Goal: Information Seeking & Learning: Understand process/instructions

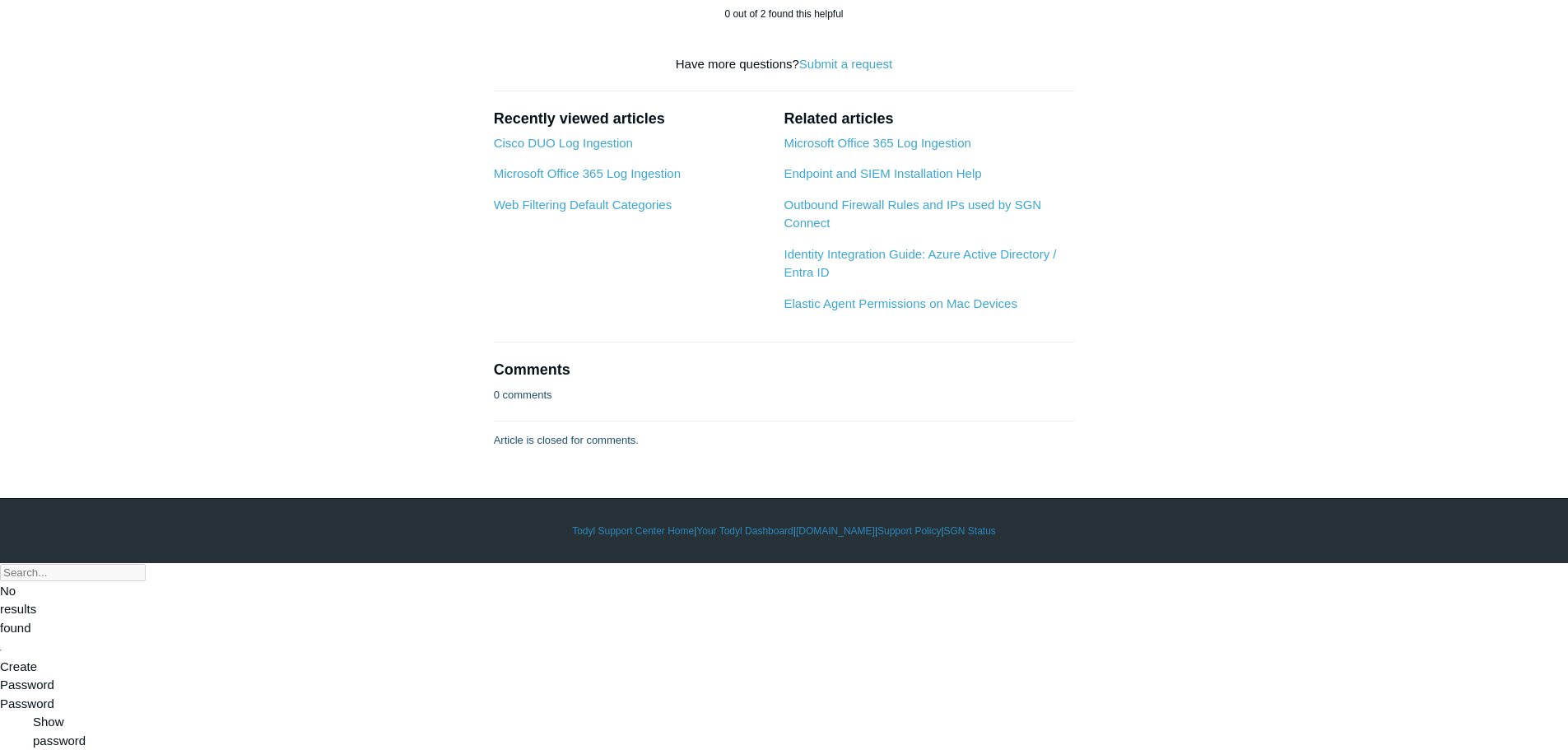
scroll to position [3867, 0]
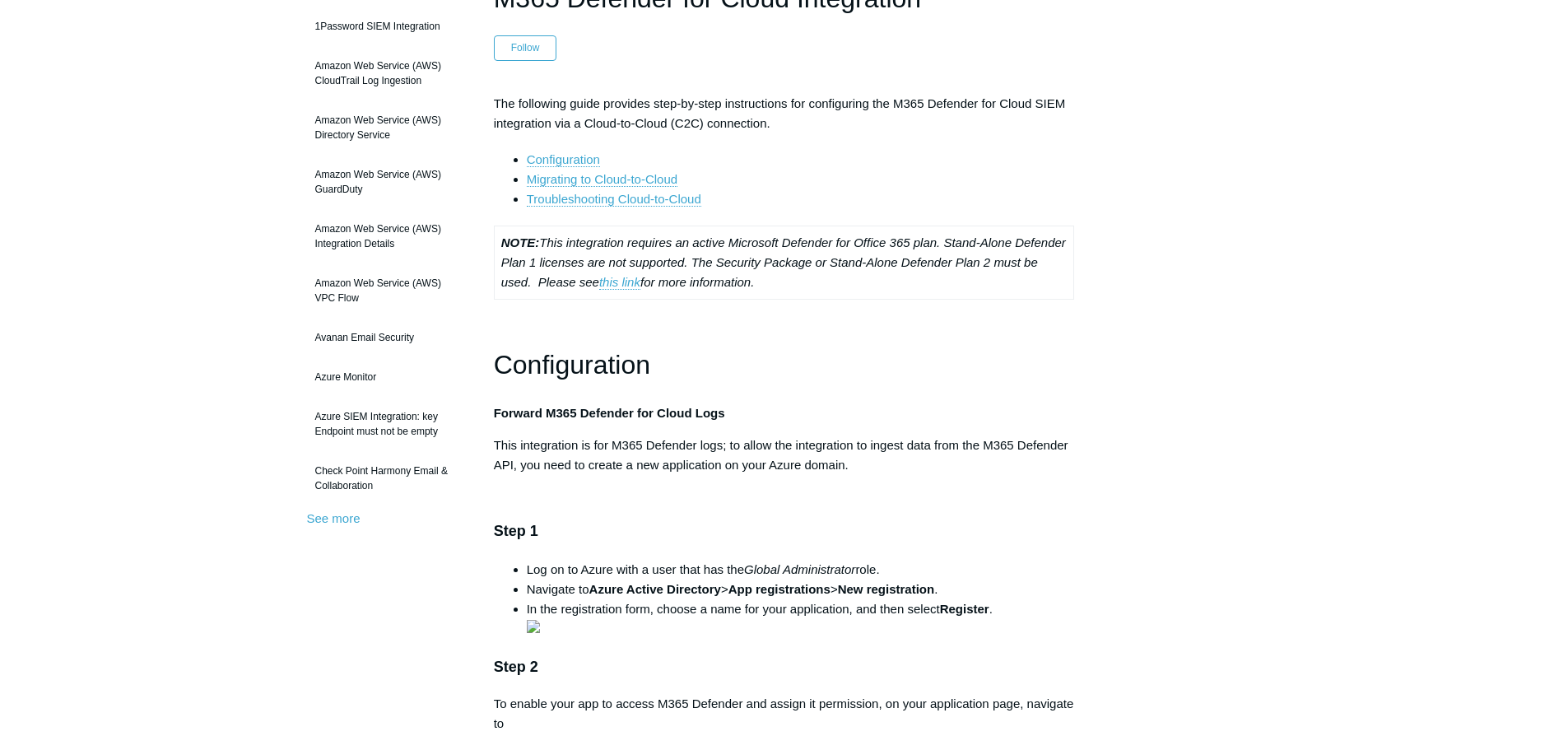
scroll to position [164, 0]
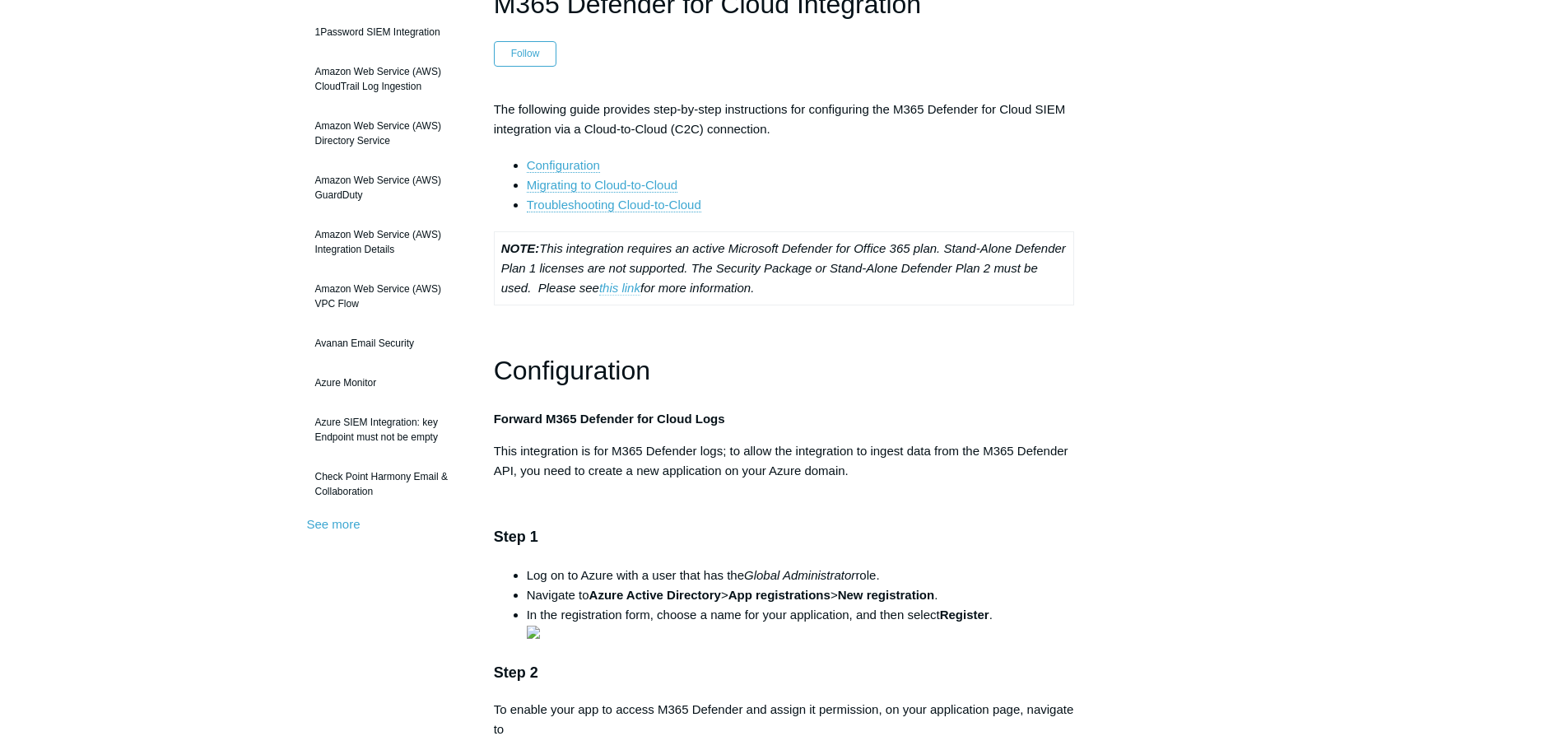
click at [640, 287] on link "this link" at bounding box center [619, 287] width 41 height 15
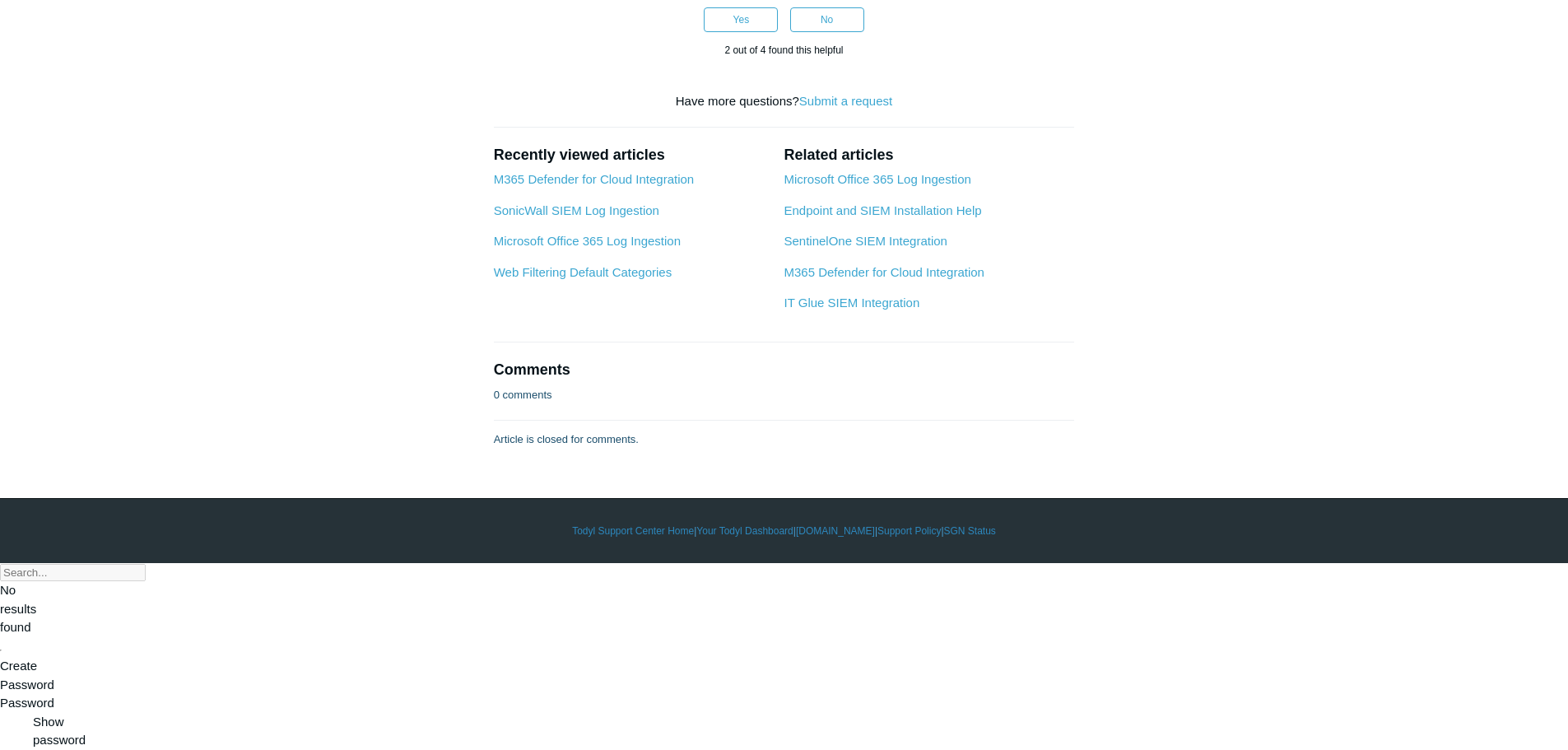
scroll to position [2387, 0]
drag, startPoint x: 498, startPoint y: 102, endPoint x: 694, endPoint y: 106, distance: 196.0
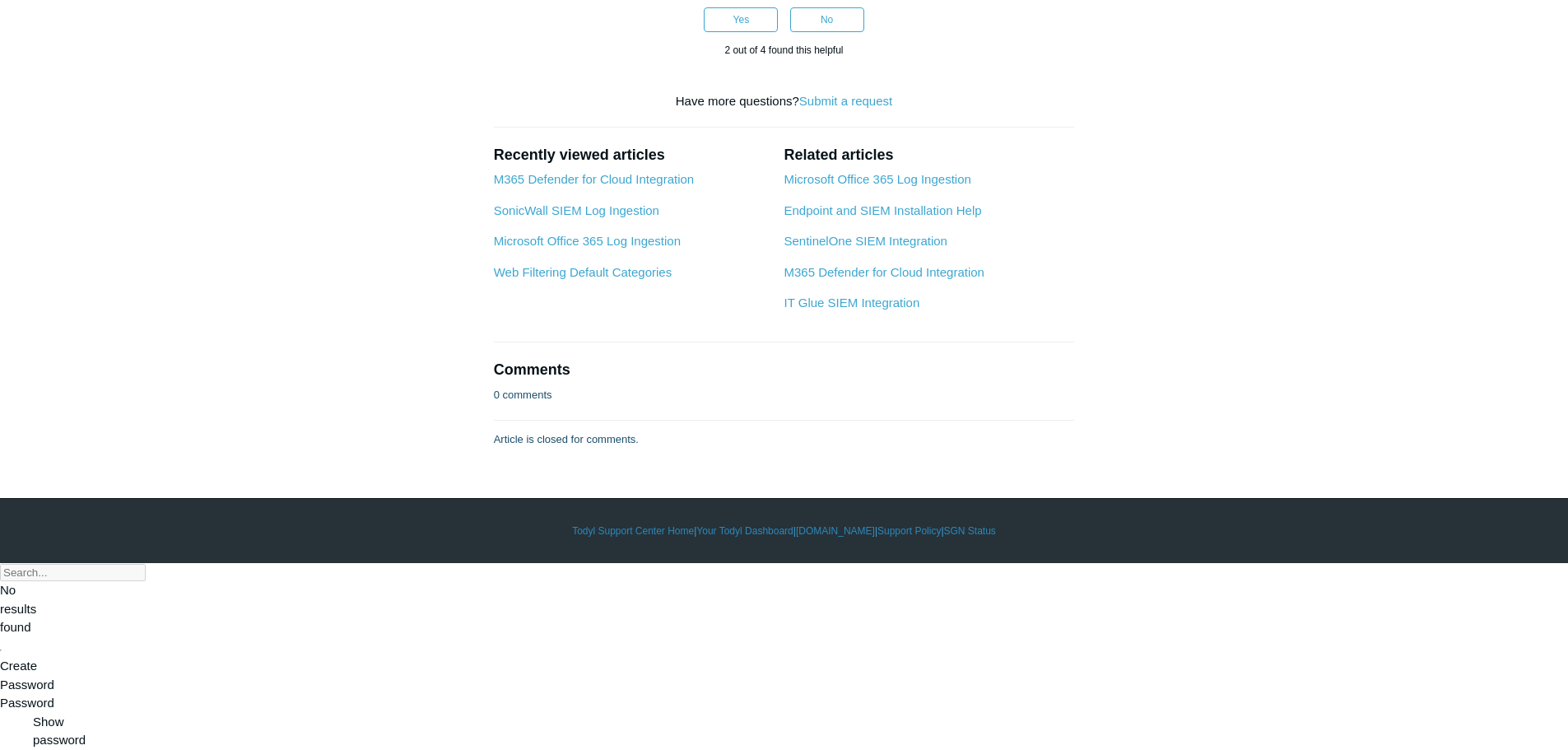
drag, startPoint x: 800, startPoint y: 327, endPoint x: 735, endPoint y: 248, distance: 102.3
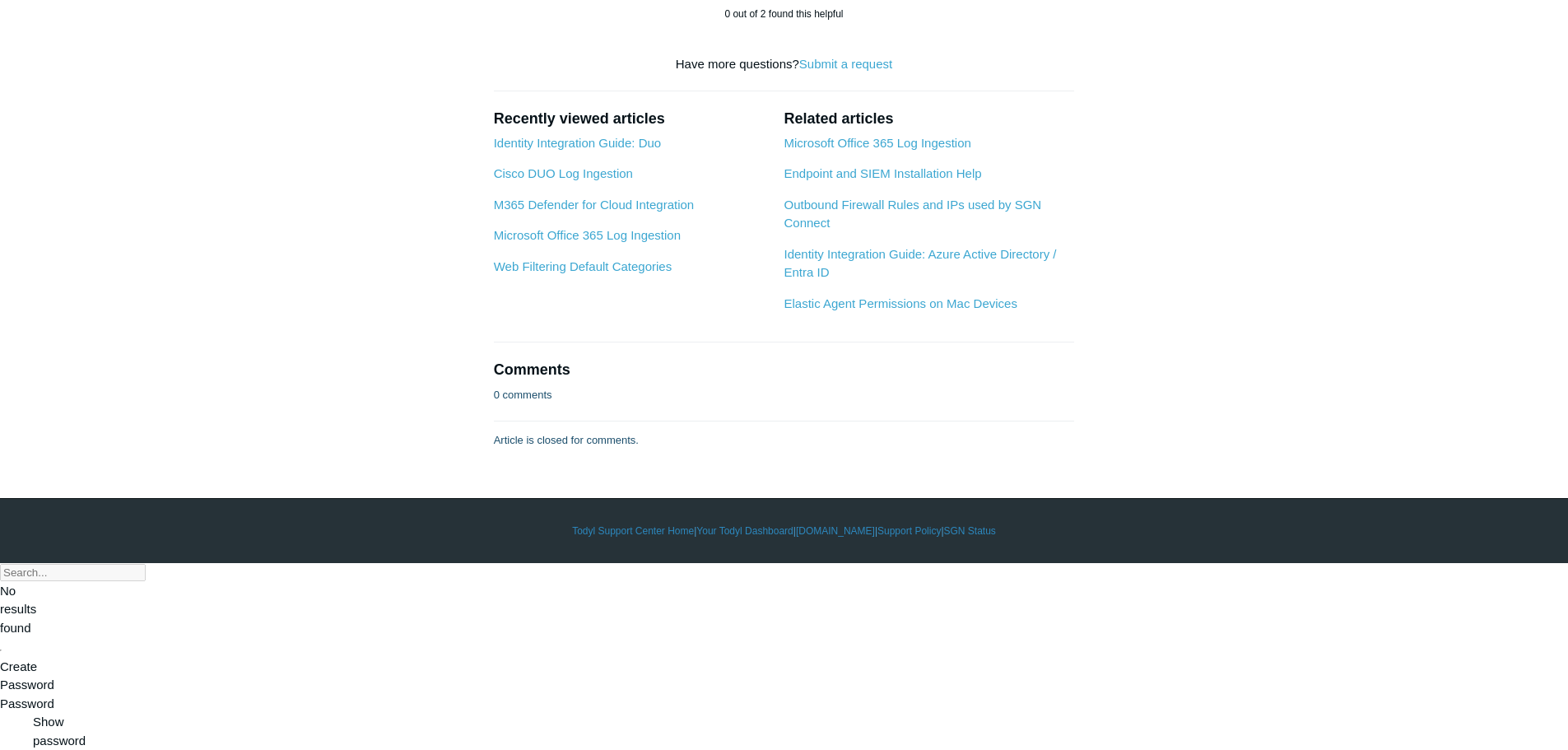
scroll to position [7076, 0]
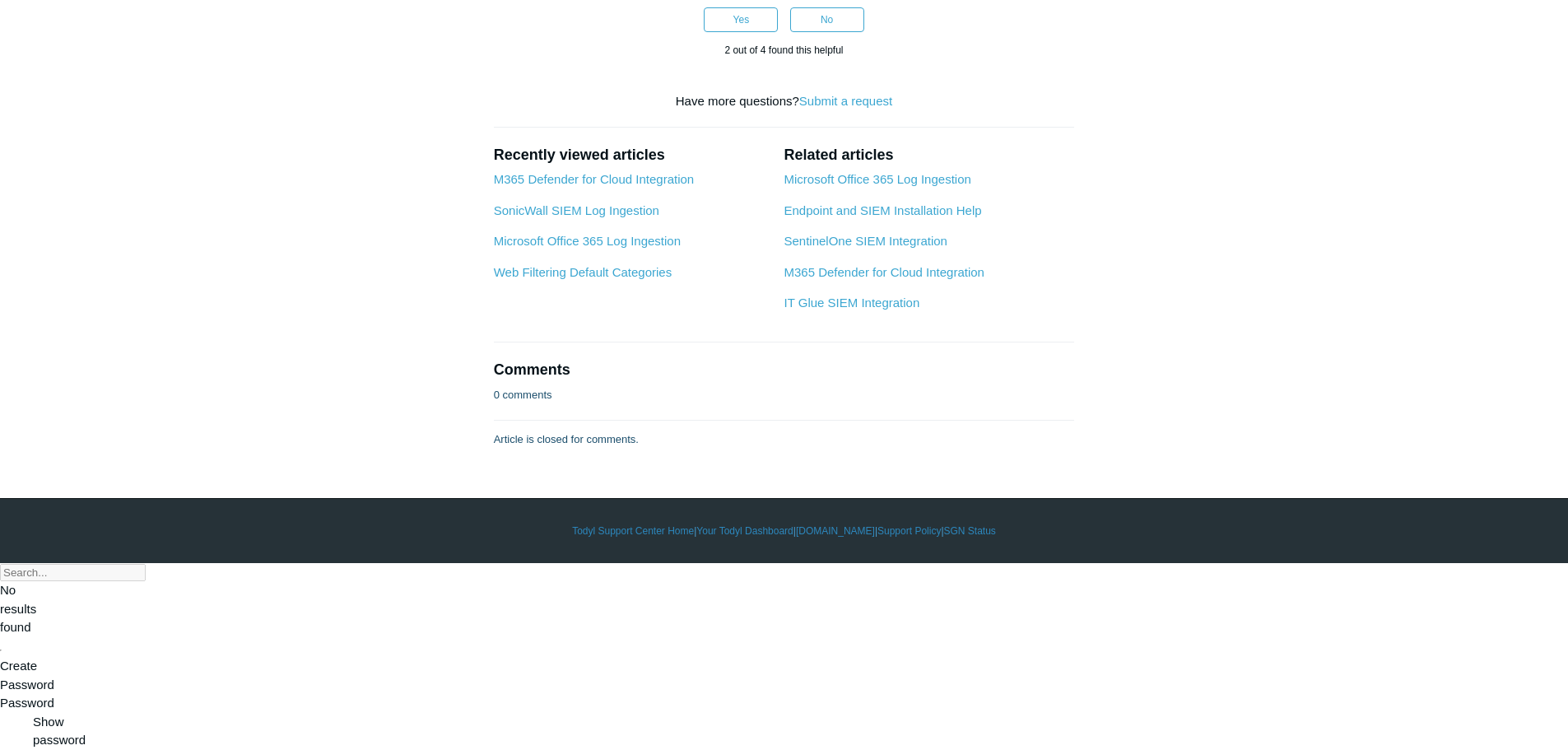
scroll to position [2221, 0]
